Goal: Register for event/course

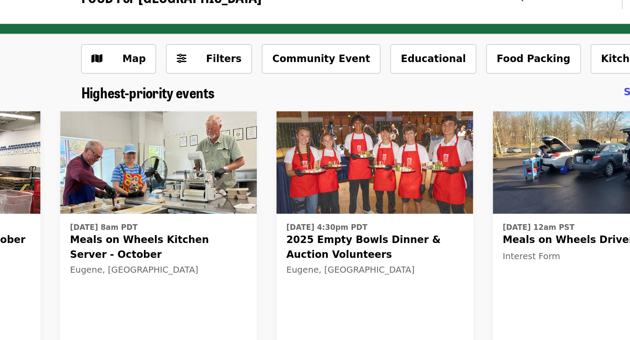
scroll to position [0, 163]
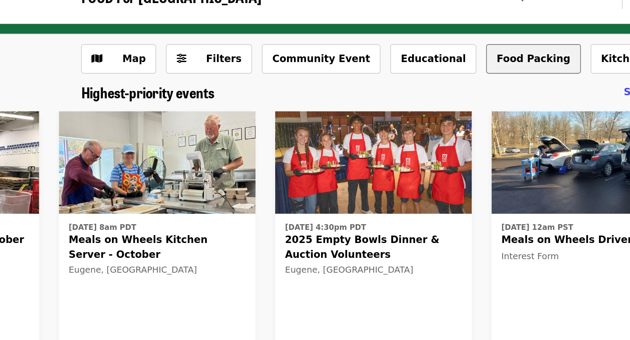
click at [398, 66] on button "Food Packing" at bounding box center [424, 63] width 67 height 21
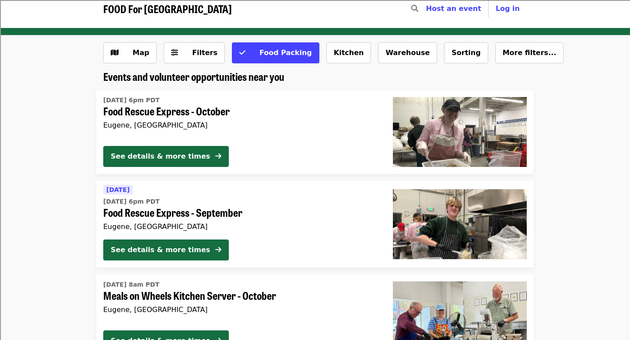
scroll to position [11, 0]
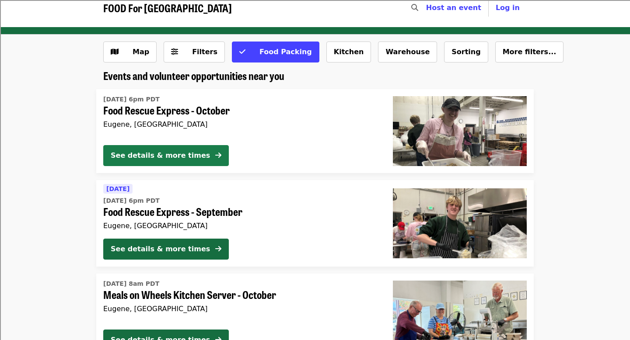
click at [188, 154] on div "See details & more times" at bounding box center [160, 155] width 99 height 10
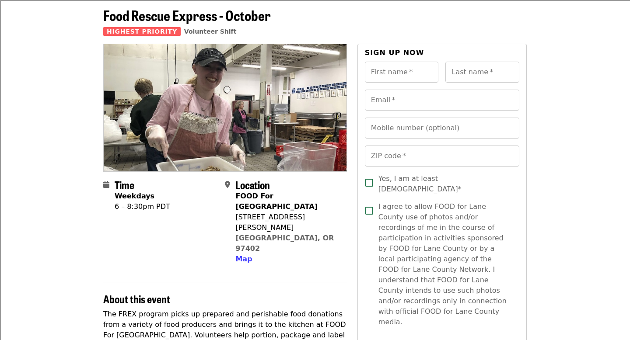
scroll to position [28, 0]
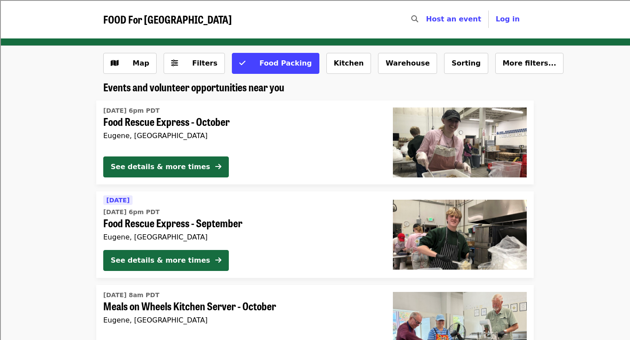
click at [114, 19] on span "FOOD For [GEOGRAPHIC_DATA]" at bounding box center [167, 18] width 129 height 15
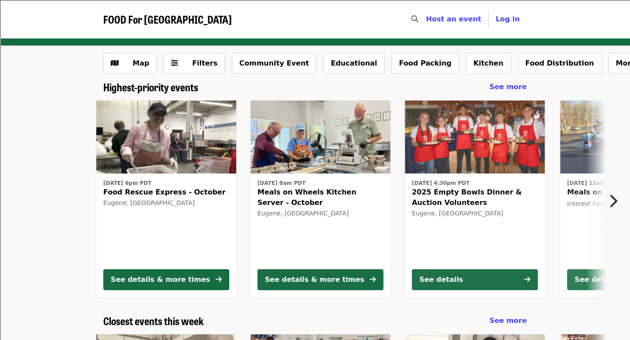
click at [114, 19] on span "FOOD For [GEOGRAPHIC_DATA]" at bounding box center [167, 18] width 129 height 15
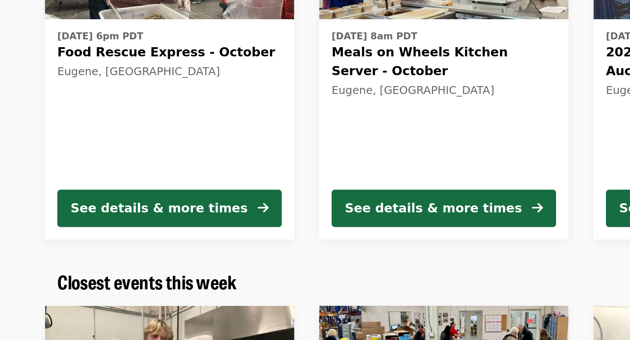
scroll to position [76, 0]
